Goal: Task Accomplishment & Management: Manage account settings

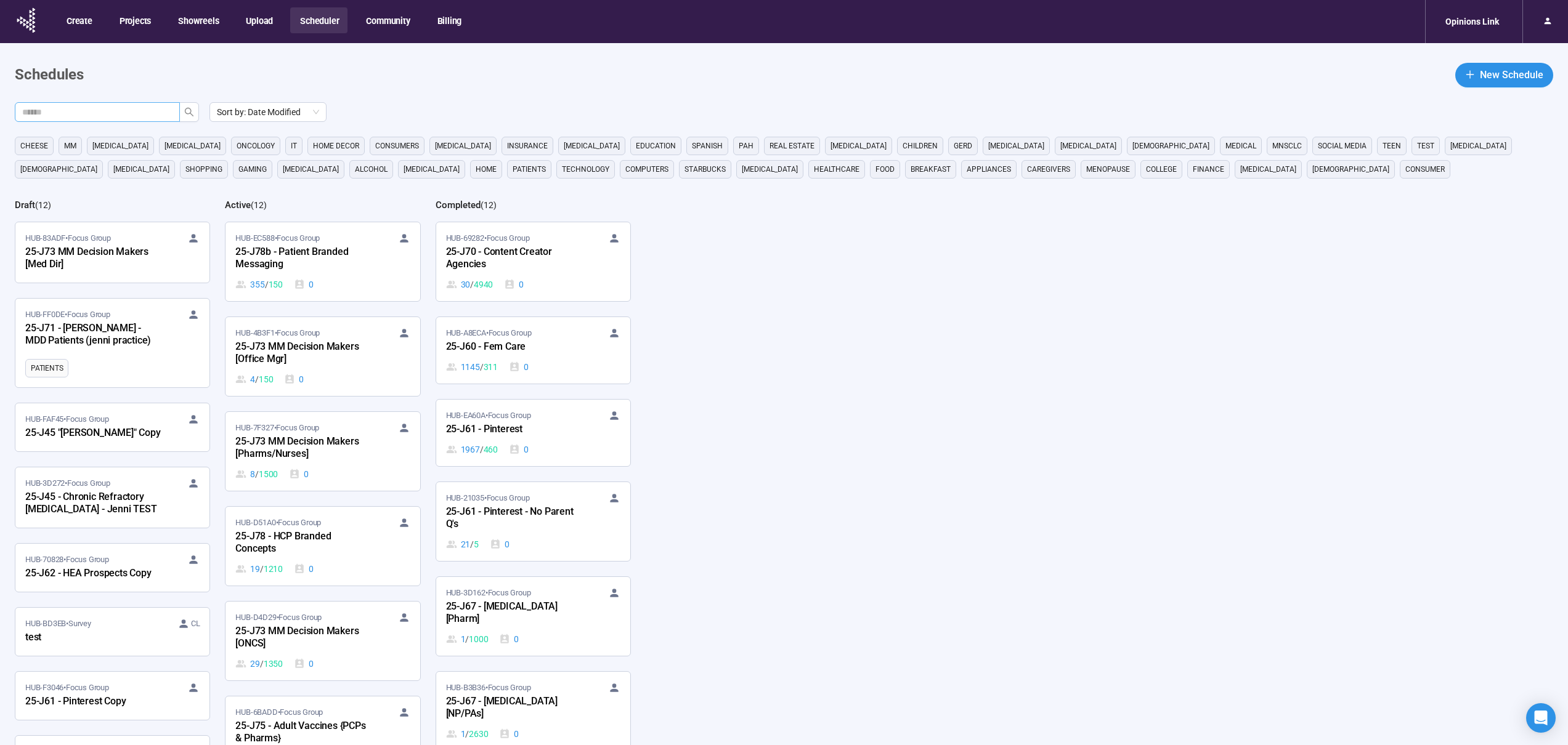
click at [117, 117] on input "text" at bounding box center [92, 112] width 141 height 14
type input "***"
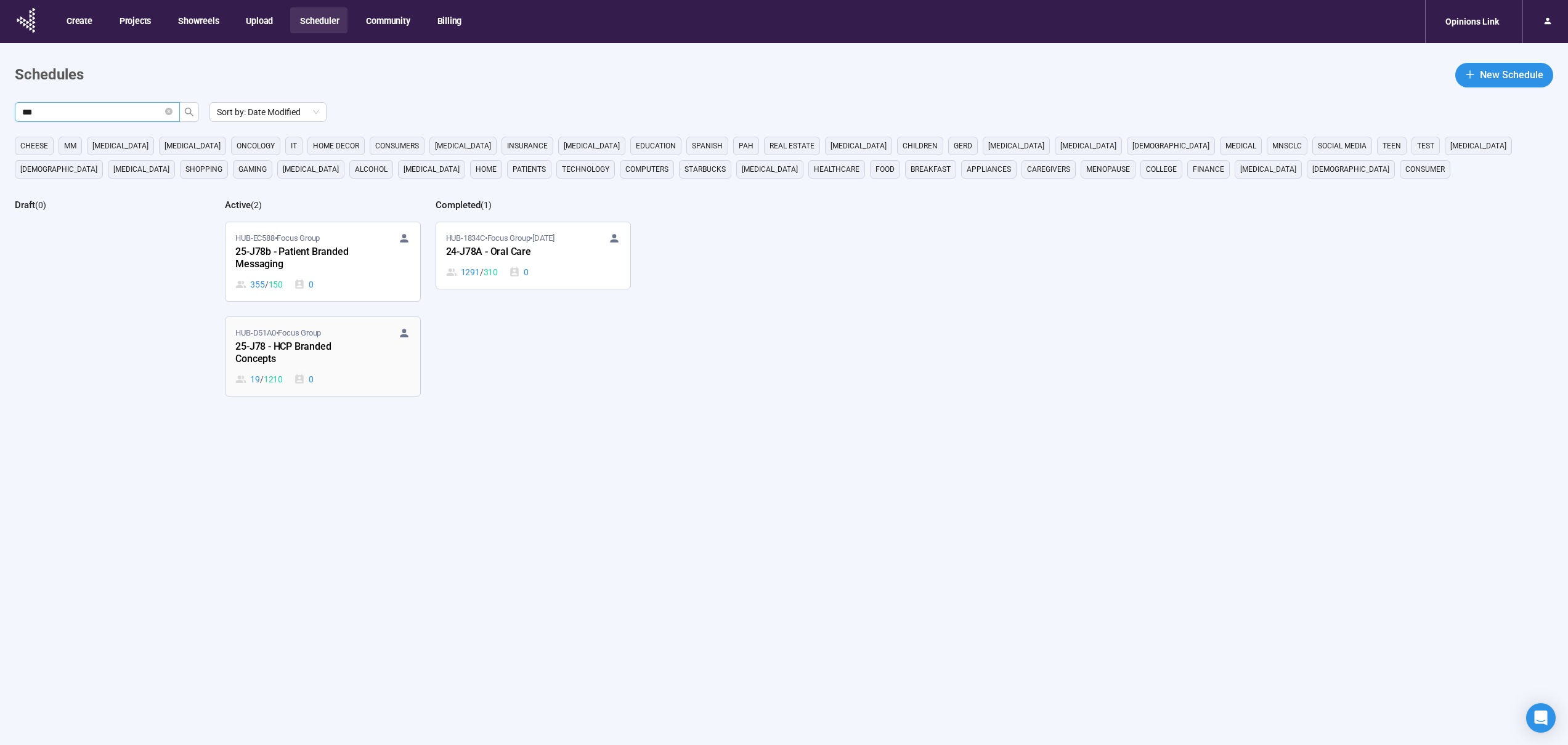
click at [388, 369] on div "HUB-D51A0 • Focus Group 25-J78 - HCP Branded Concepts 19 / 1210 0" at bounding box center [322, 357] width 174 height 59
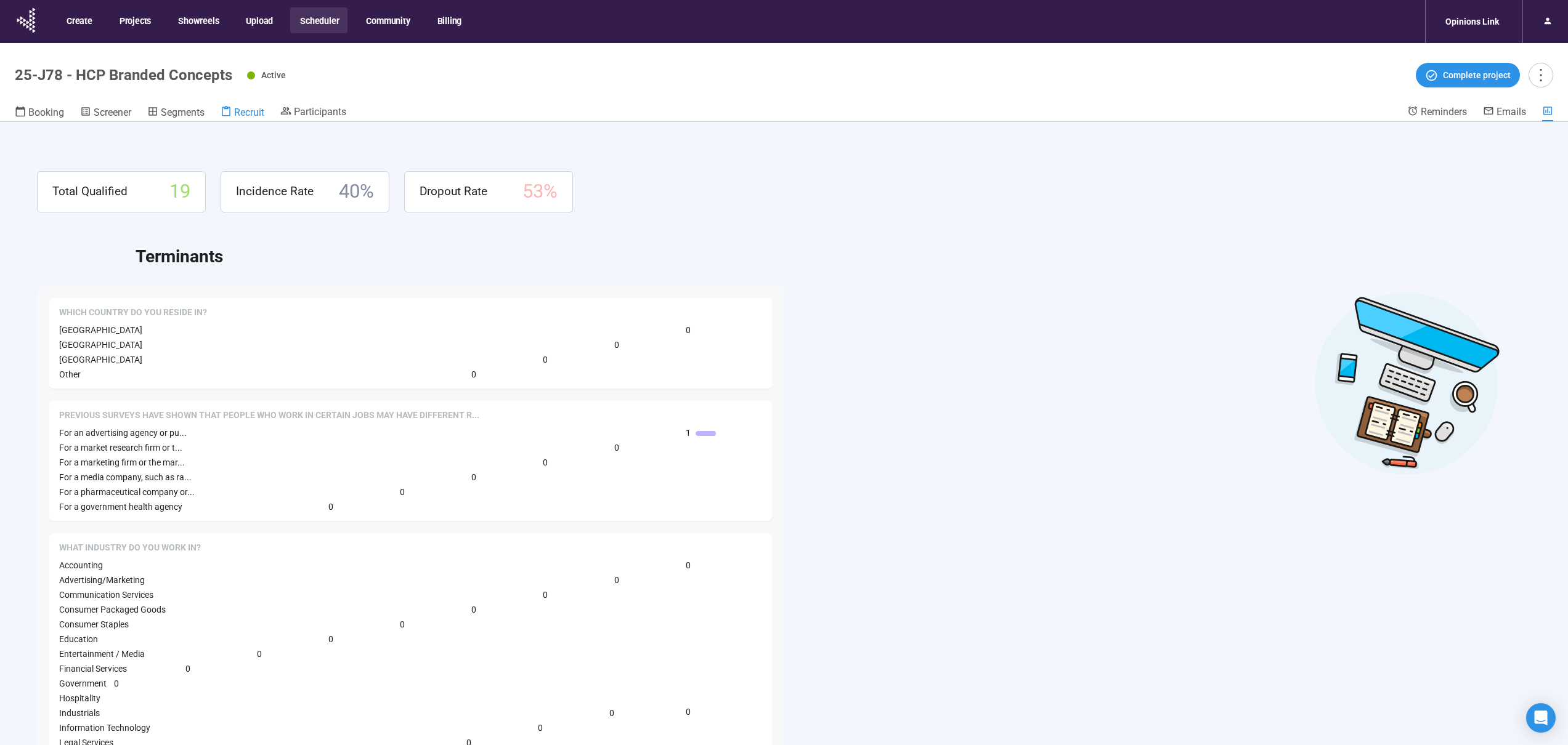
click at [239, 114] on span "Recruit" at bounding box center [250, 112] width 30 height 12
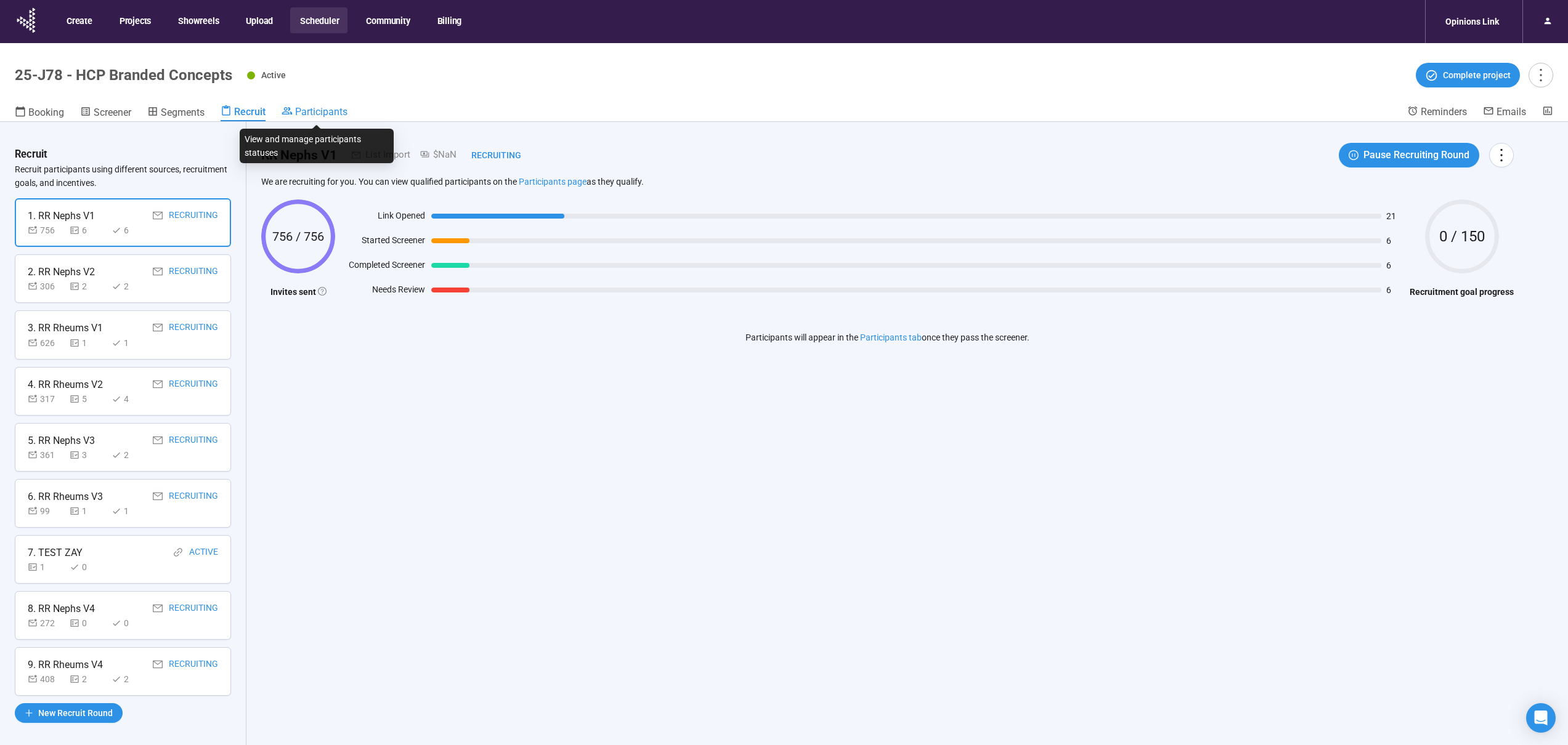
click at [331, 112] on span "Participants" at bounding box center [321, 111] width 52 height 12
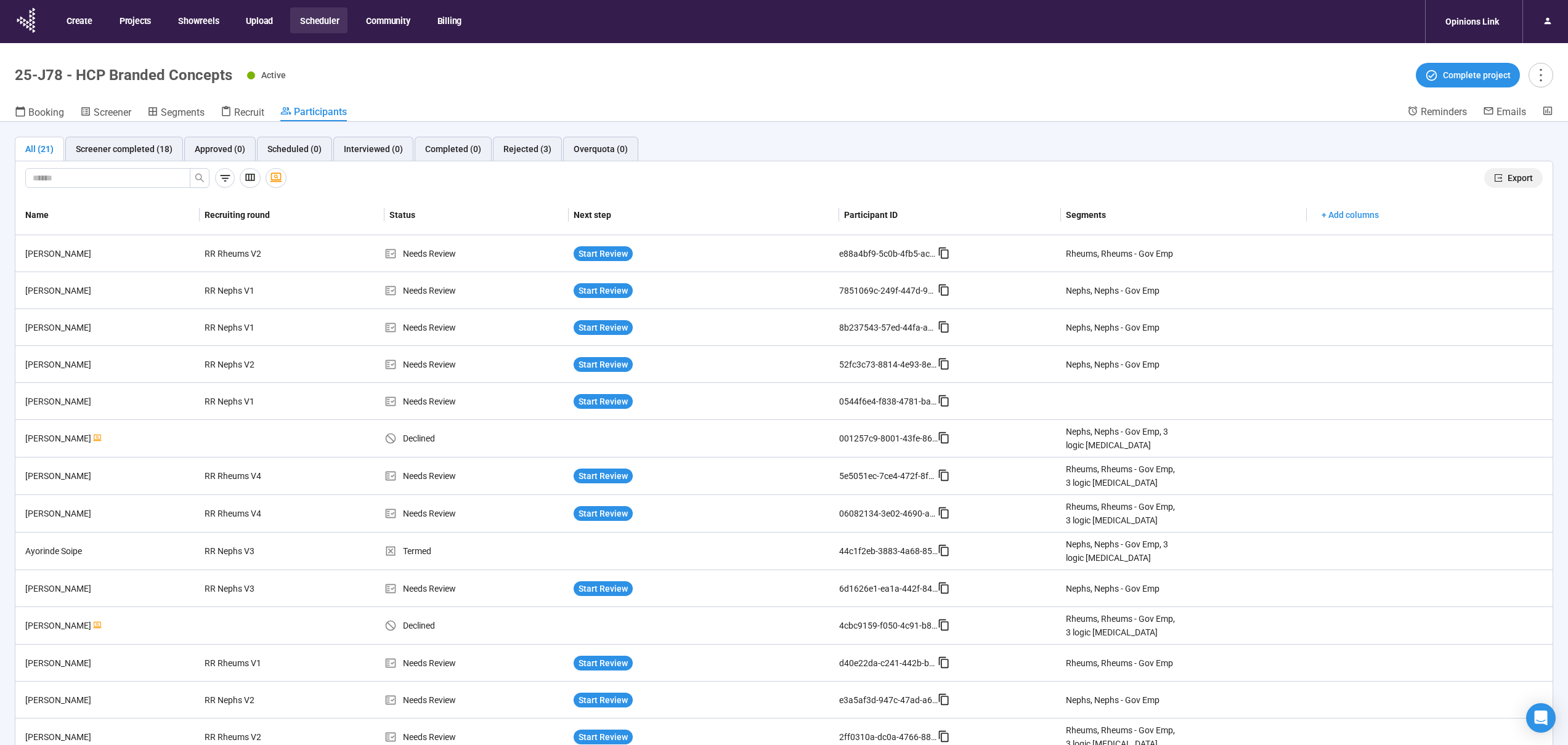
click at [1494, 179] on icon "export" at bounding box center [1498, 178] width 9 height 9
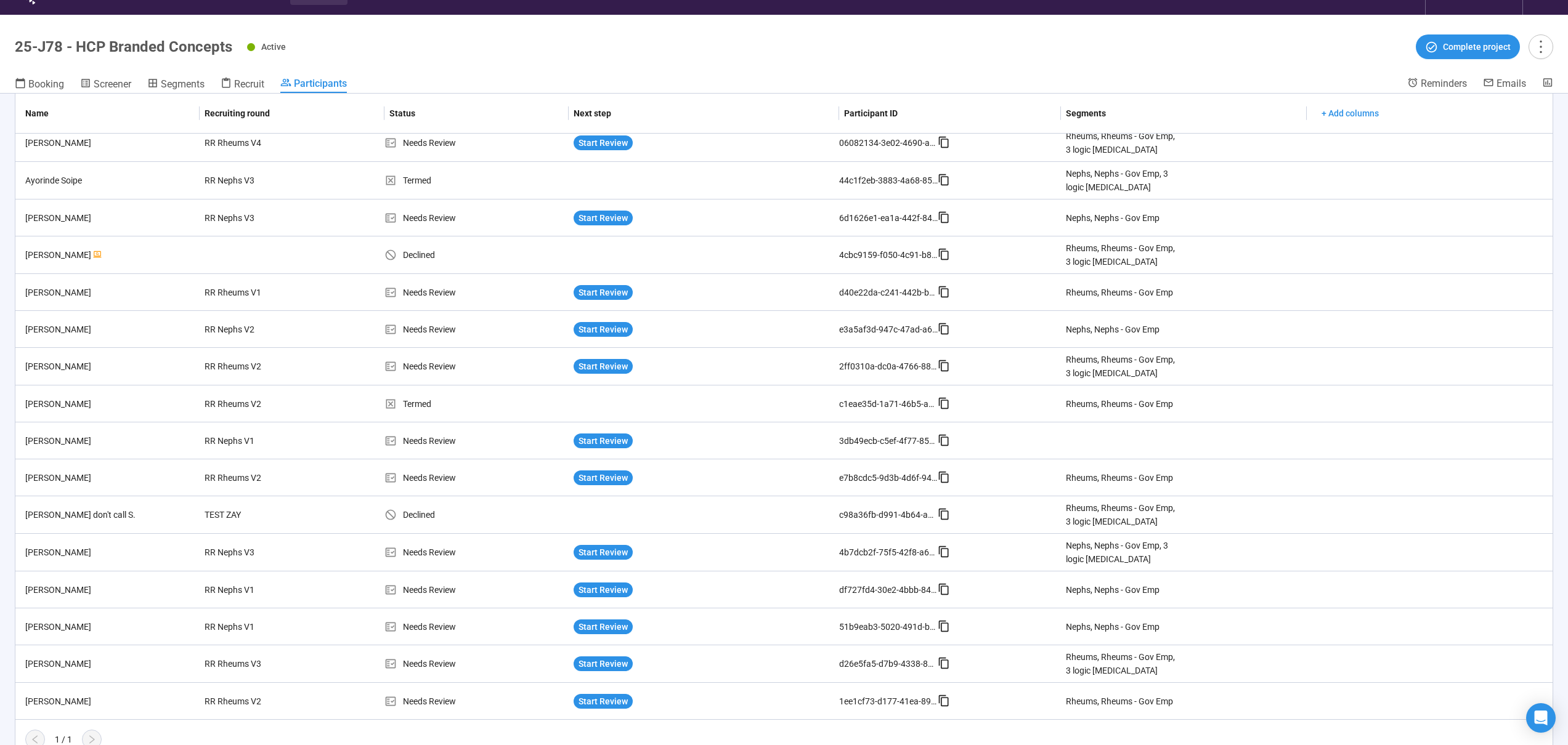
scroll to position [43, 0]
